Goal: Information Seeking & Learning: Learn about a topic

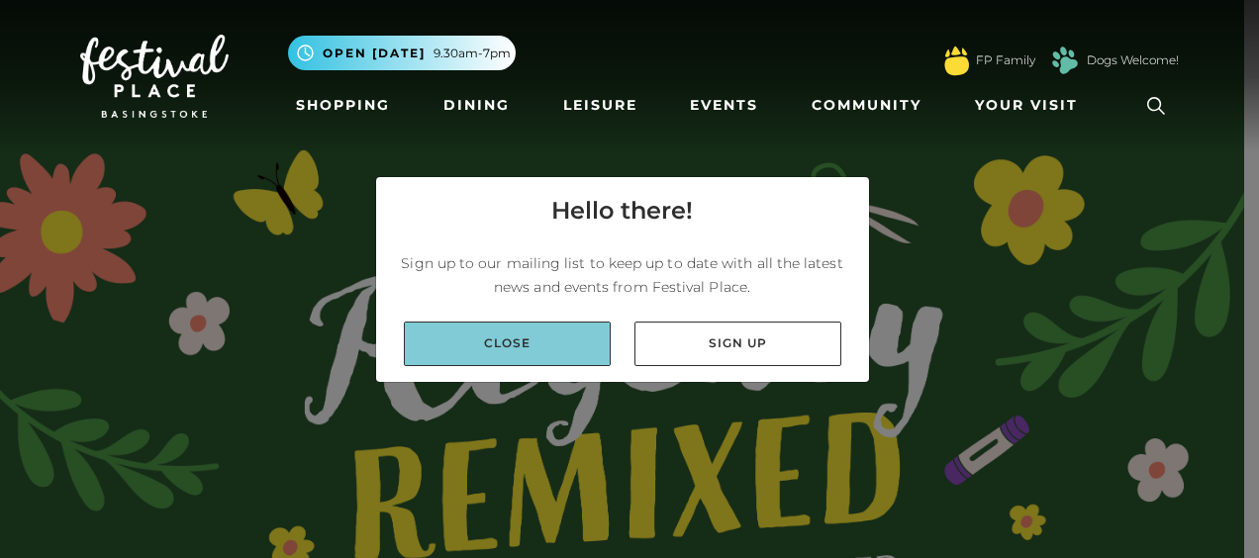
click at [501, 337] on link "Close" at bounding box center [507, 344] width 207 height 45
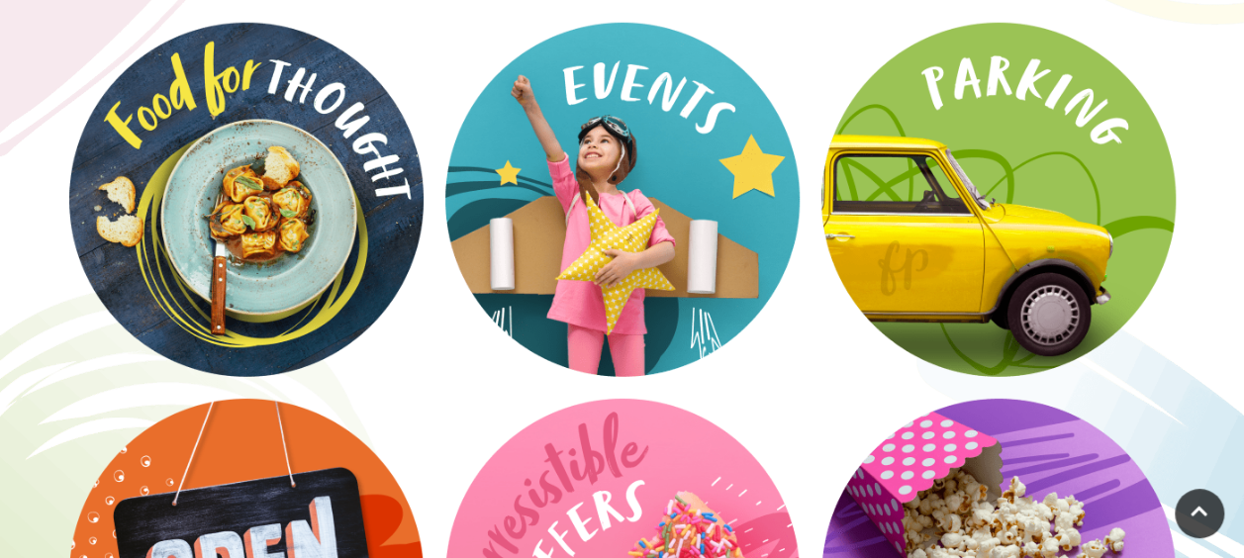
scroll to position [2944, 0]
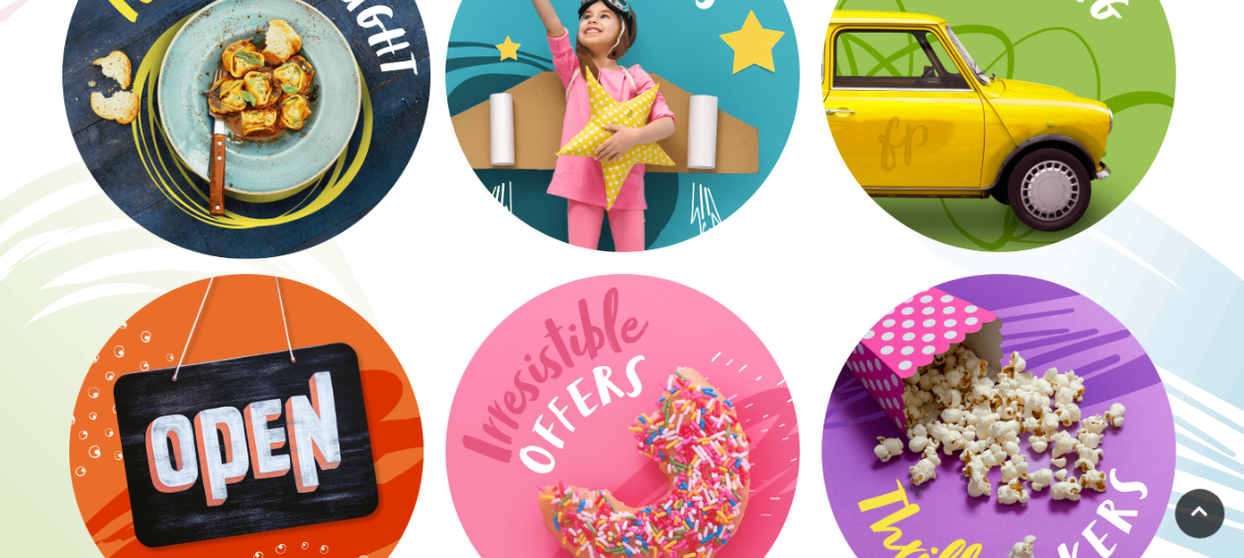
click at [261, 162] on video at bounding box center [246, 75] width 368 height 368
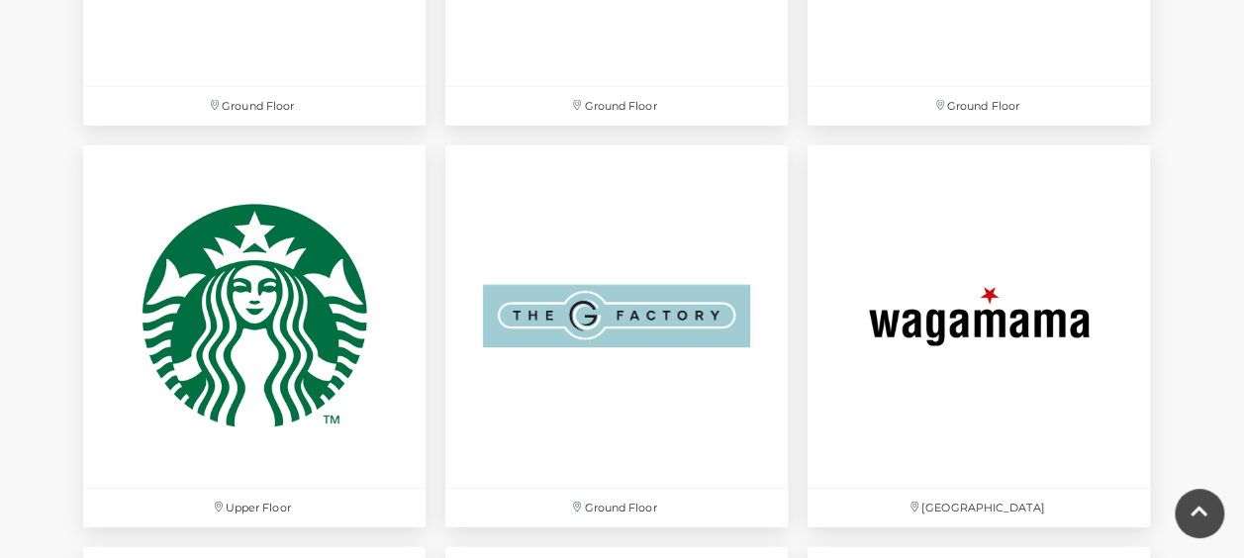
scroll to position [5991, 0]
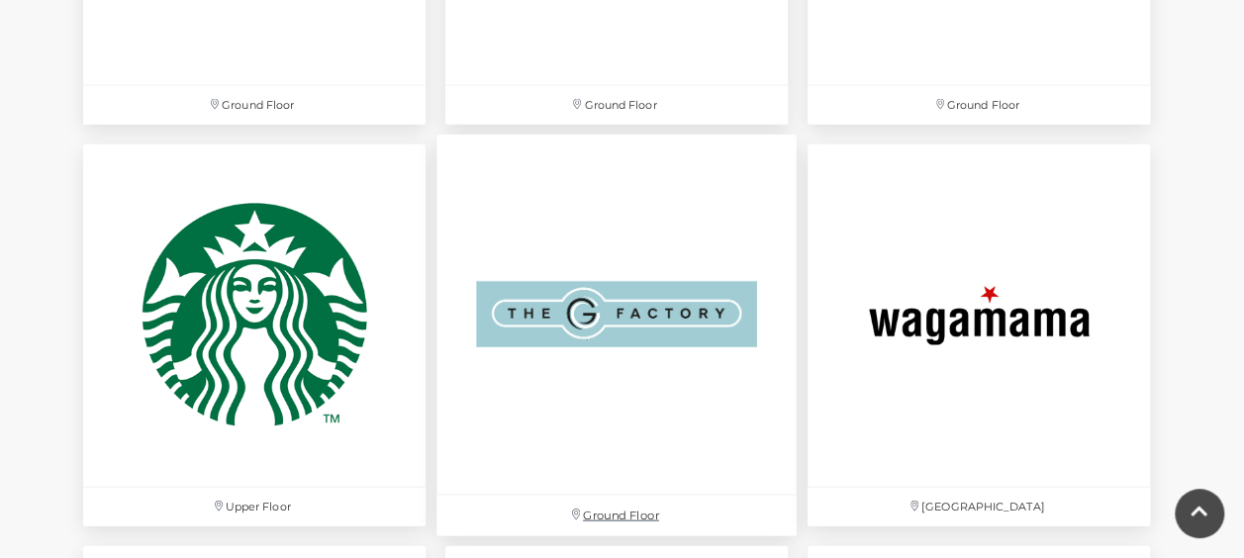
click at [613, 283] on img at bounding box center [616, 315] width 360 height 360
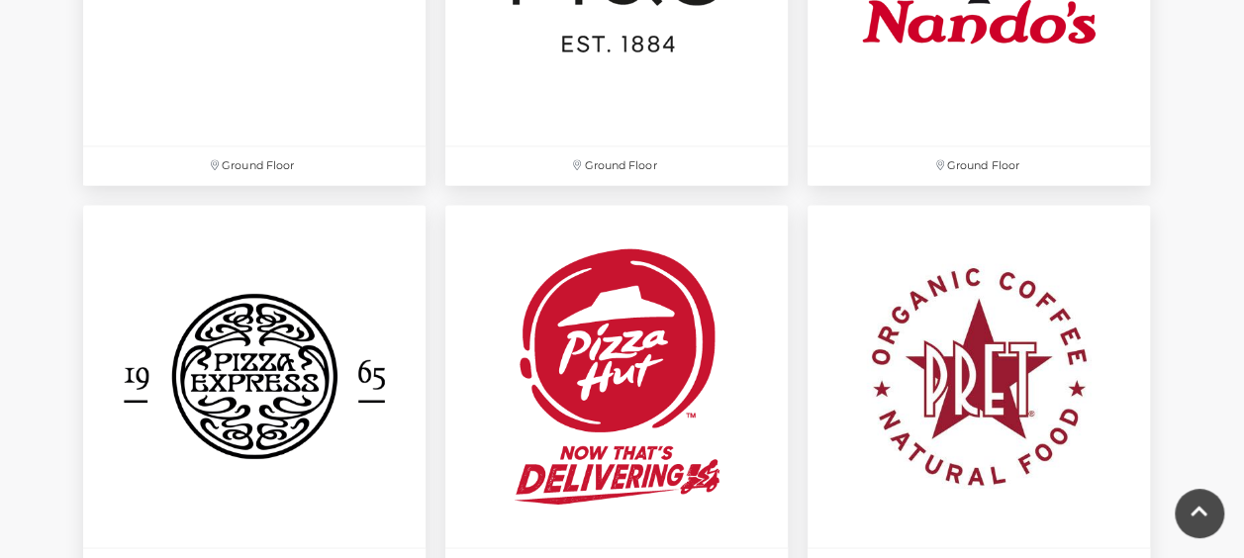
scroll to position [5568, 0]
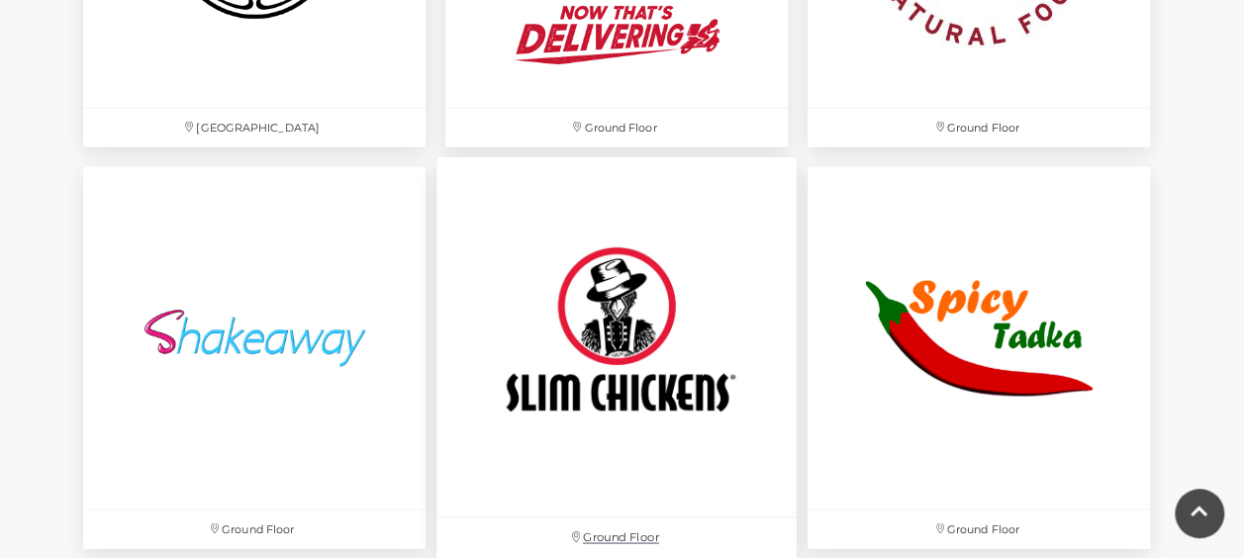
click at [575, 367] on img at bounding box center [616, 336] width 360 height 360
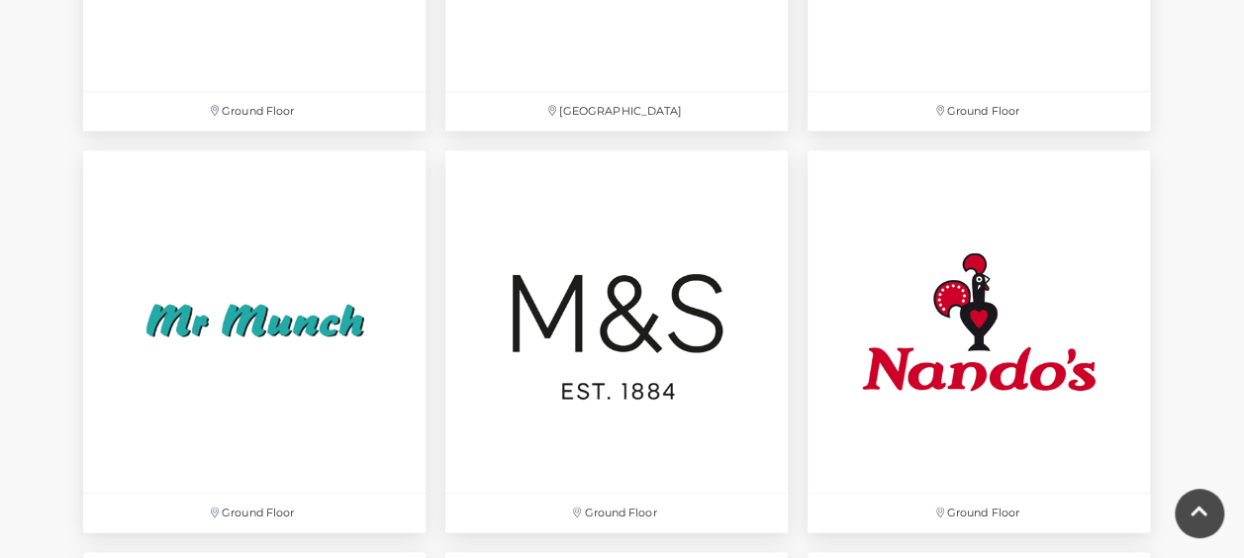
scroll to position [4779, 0]
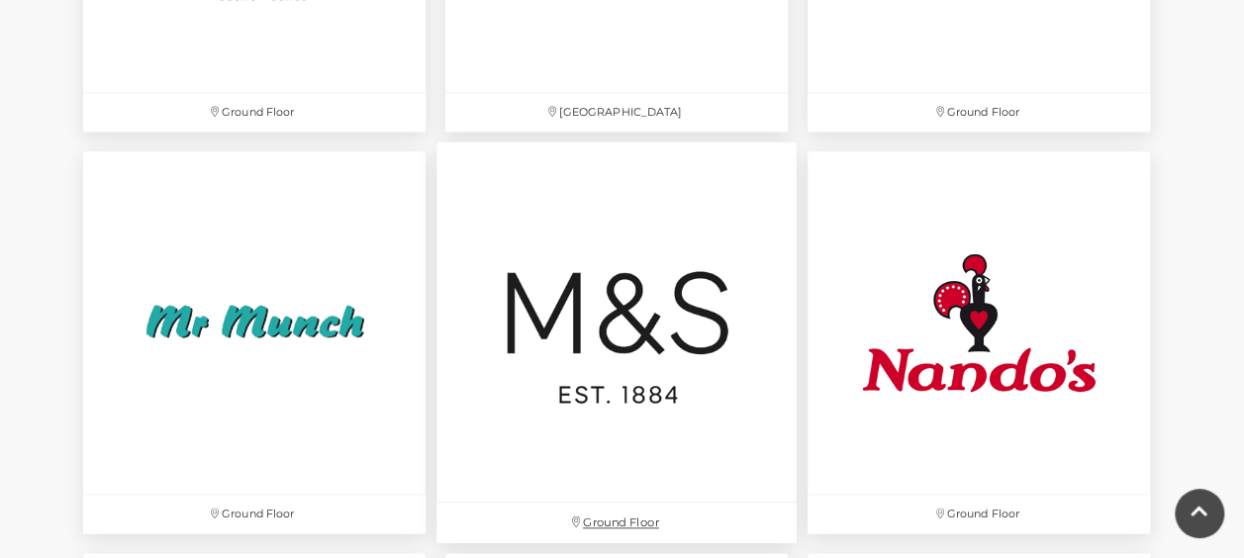
click at [712, 378] on img at bounding box center [616, 321] width 360 height 360
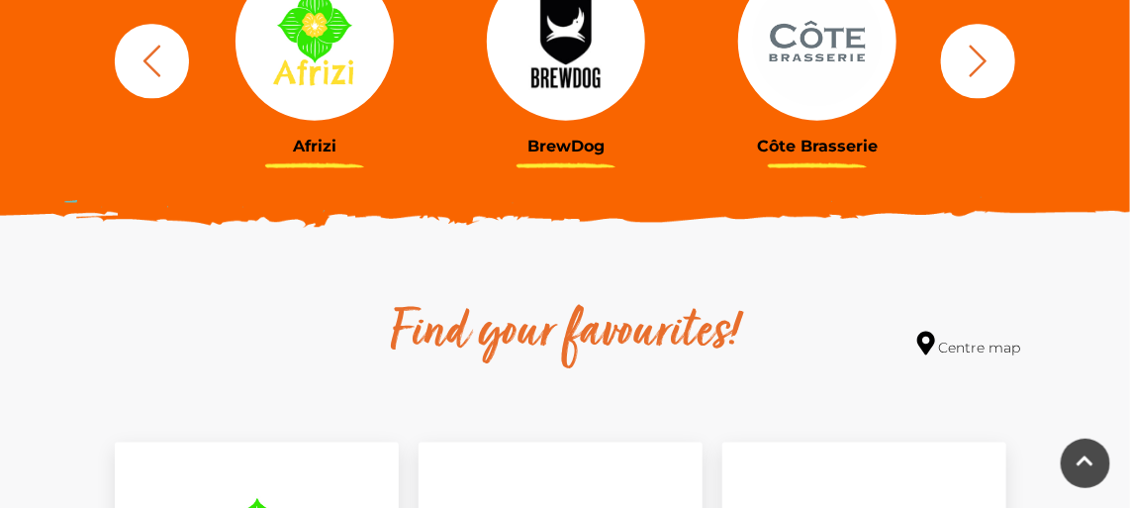
scroll to position [820, 0]
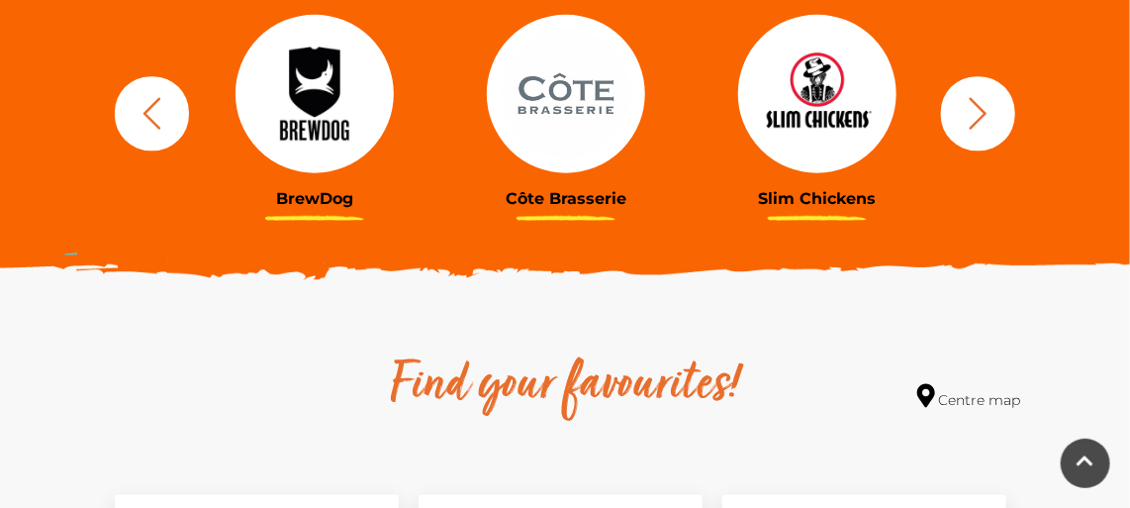
click at [818, 145] on img at bounding box center [817, 94] width 158 height 158
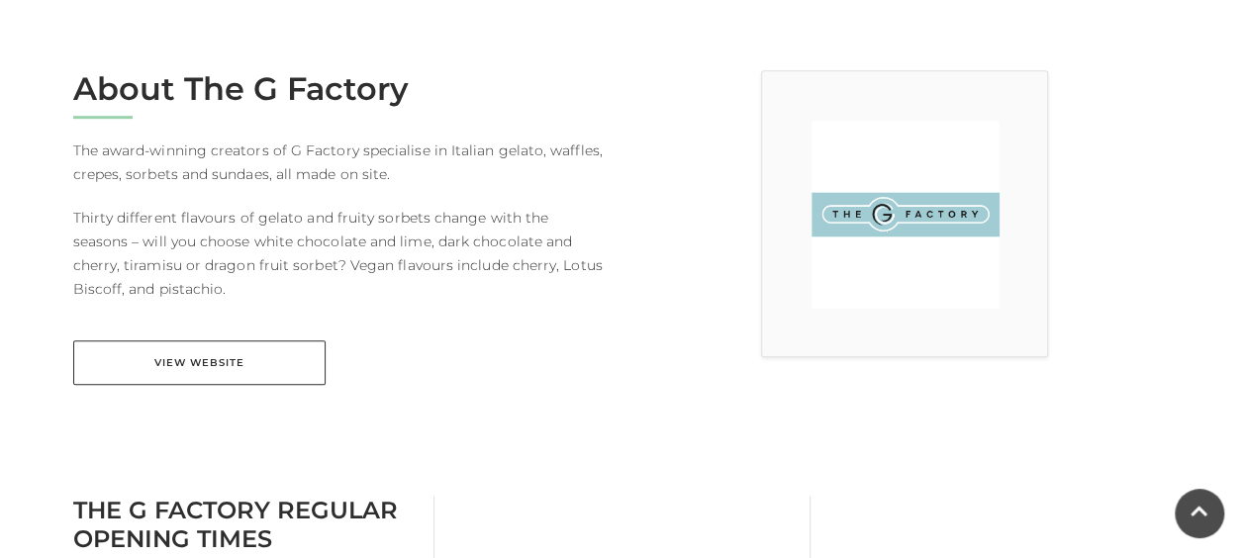
scroll to position [516, 0]
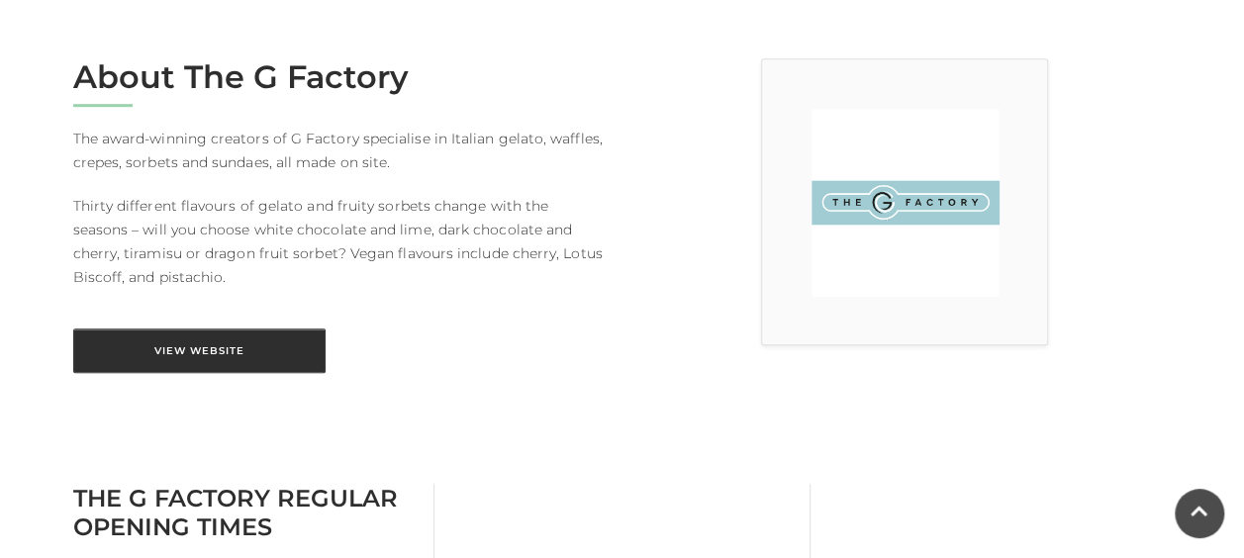
click at [252, 338] on link "View Website" at bounding box center [199, 351] width 252 height 45
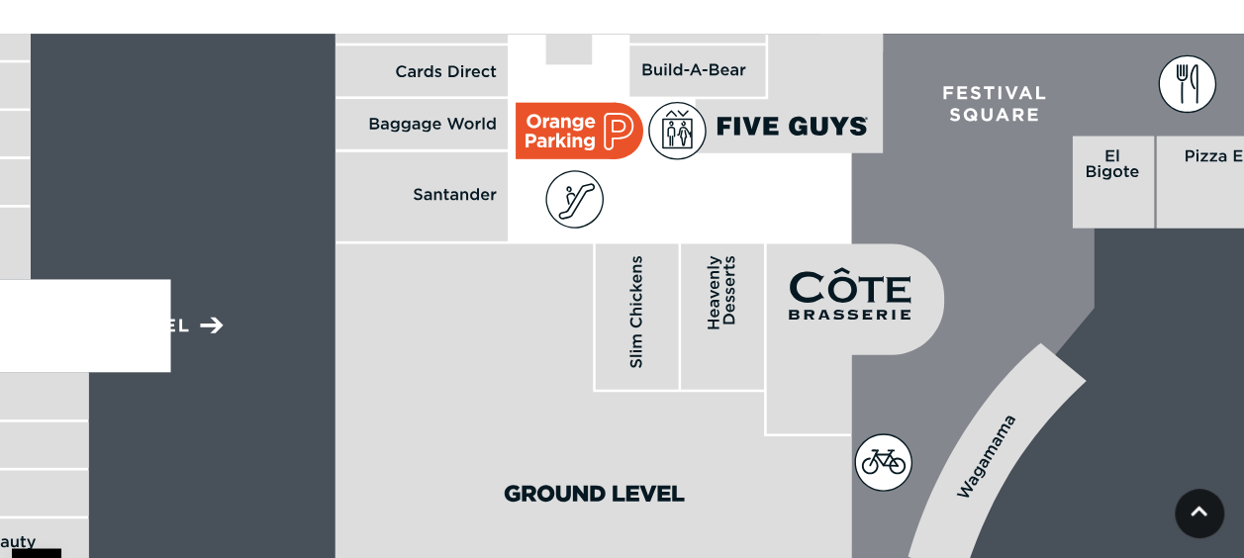
scroll to position [1369, 0]
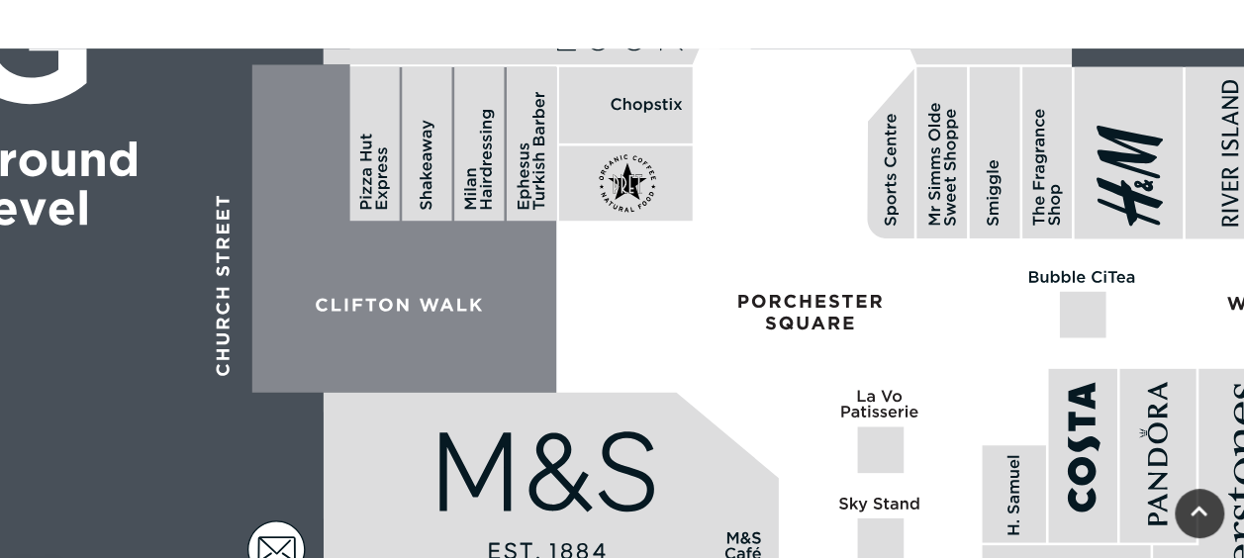
scroll to position [1210, 0]
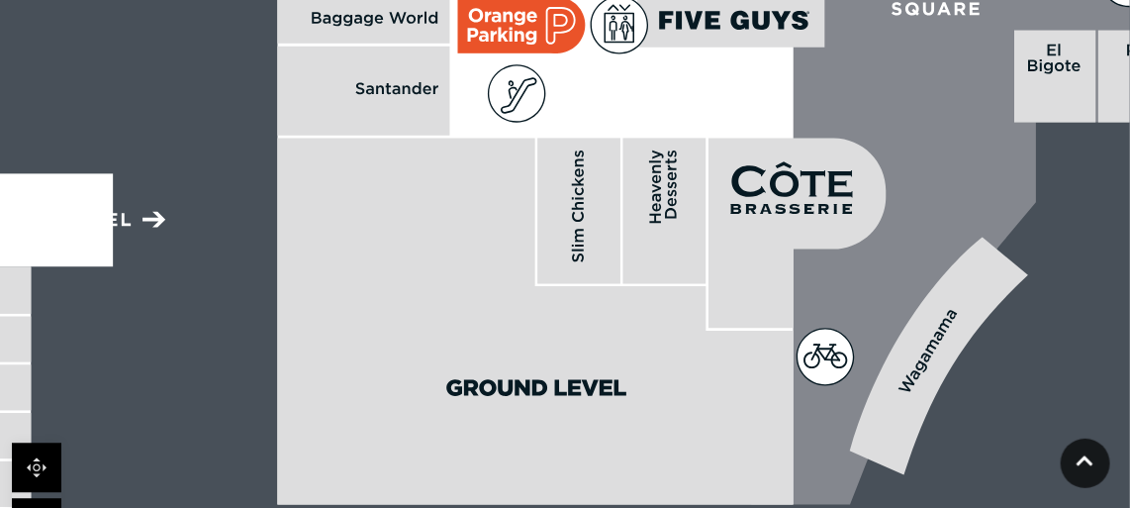
scroll to position [1555, 0]
